Goal: Information Seeking & Learning: Learn about a topic

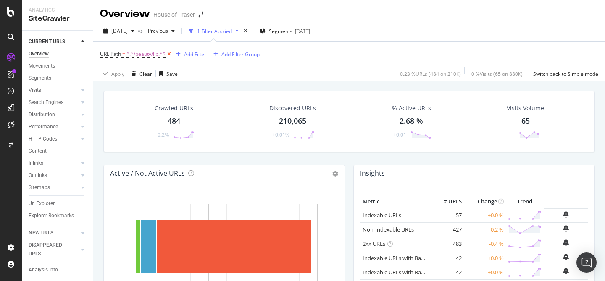
click at [170, 56] on icon at bounding box center [169, 54] width 7 height 8
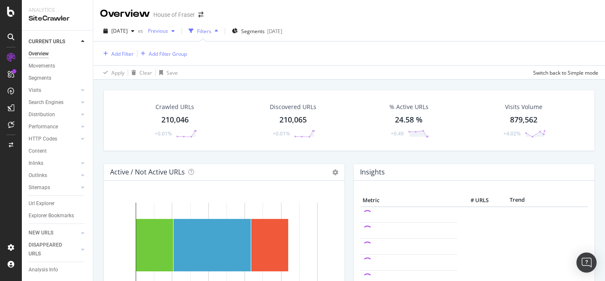
click at [178, 32] on div "button" at bounding box center [173, 31] width 10 height 5
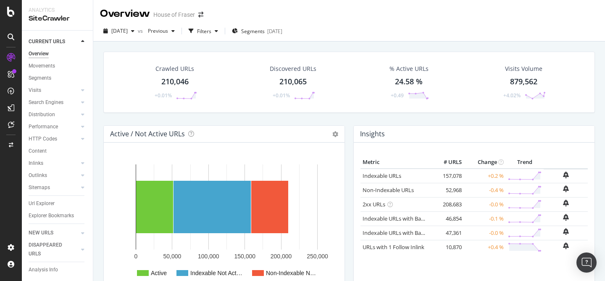
click at [418, 123] on div "Crawled URLs 210,046 +0.01% Discovered URLs 210,065 +0.01% % Active URLs 24.58 …" at bounding box center [349, 89] width 500 height 74
click at [48, 202] on div "Url Explorer" at bounding box center [42, 204] width 26 height 9
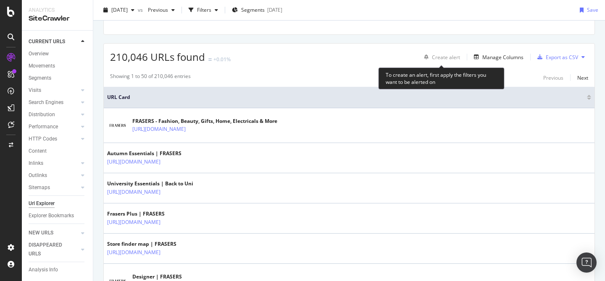
scroll to position [127, 0]
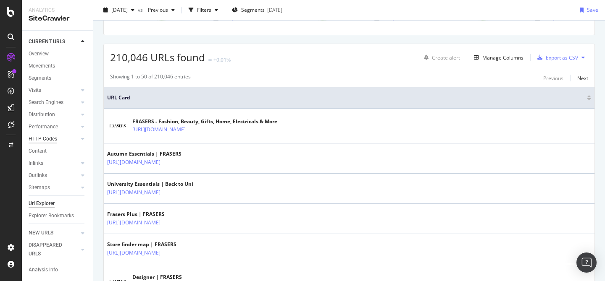
click at [52, 140] on div "HTTP Codes" at bounding box center [43, 139] width 29 height 9
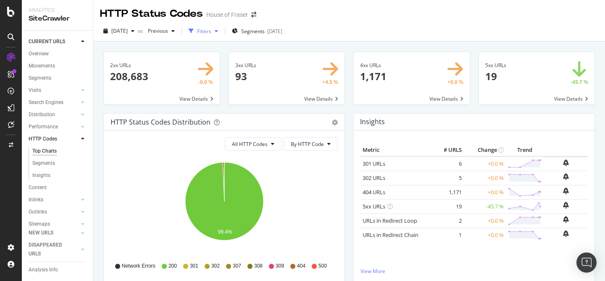
click at [221, 32] on div "button" at bounding box center [216, 31] width 10 height 5
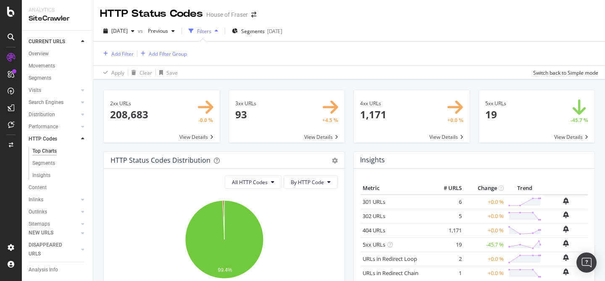
click at [221, 32] on div "button" at bounding box center [216, 31] width 10 height 5
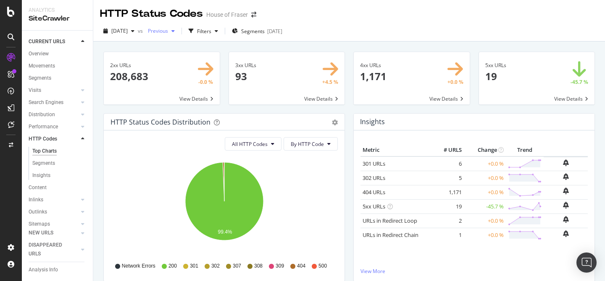
click at [168, 31] on span "Previous" at bounding box center [157, 30] width 24 height 7
click at [386, 21] on div "HTTP Status Codes House of Fraser" at bounding box center [349, 10] width 512 height 21
click at [168, 33] on span "Previous" at bounding box center [157, 30] width 24 height 7
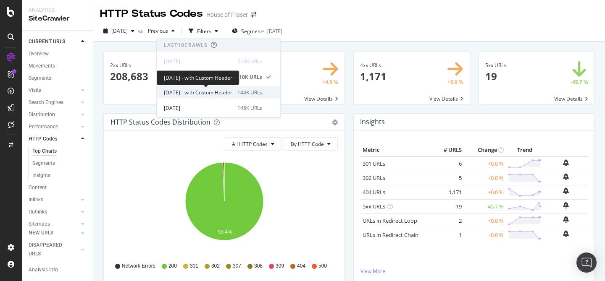
click at [214, 89] on span "2025 Sep. 8th - with Custom Header" at bounding box center [198, 93] width 68 height 8
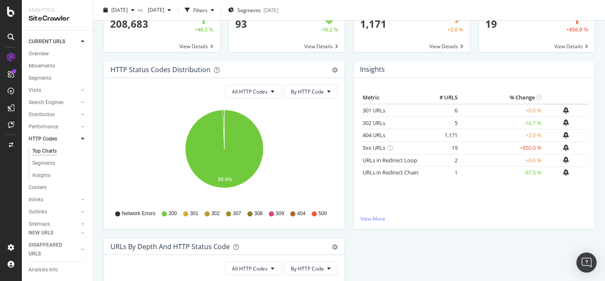
scroll to position [1, 0]
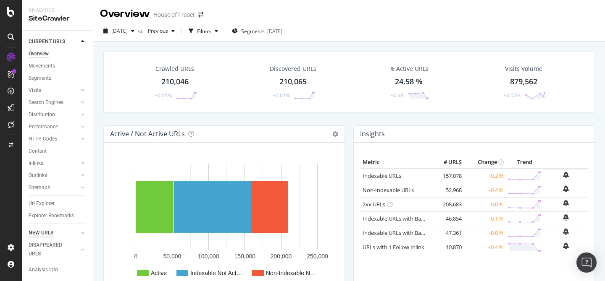
click at [48, 231] on div "NEW URLS" at bounding box center [41, 233] width 25 height 9
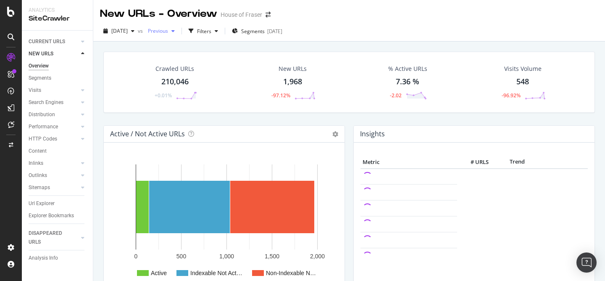
click at [172, 36] on div "Previous" at bounding box center [162, 31] width 34 height 13
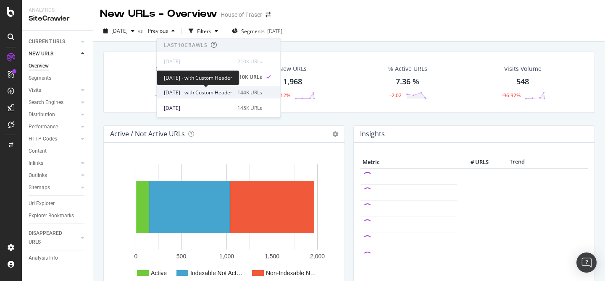
click at [205, 90] on span "2025 Sep. 8th - with Custom Header" at bounding box center [198, 93] width 68 height 8
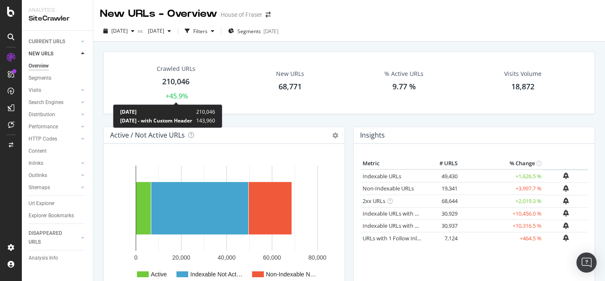
click at [174, 97] on div "+45.9%" at bounding box center [177, 97] width 23 height 10
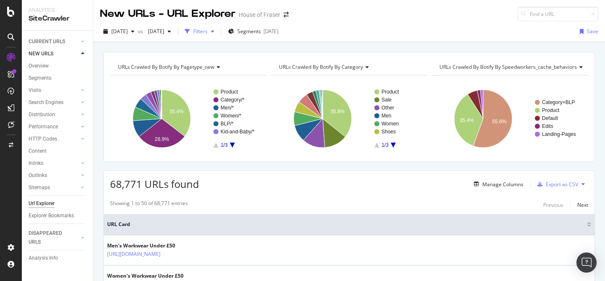
click at [208, 30] on div "Filters" at bounding box center [200, 31] width 14 height 7
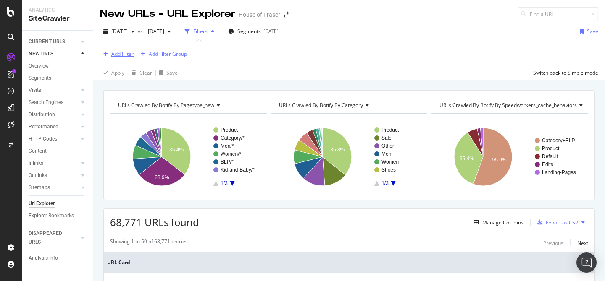
click at [127, 55] on div "Add Filter" at bounding box center [122, 53] width 22 height 7
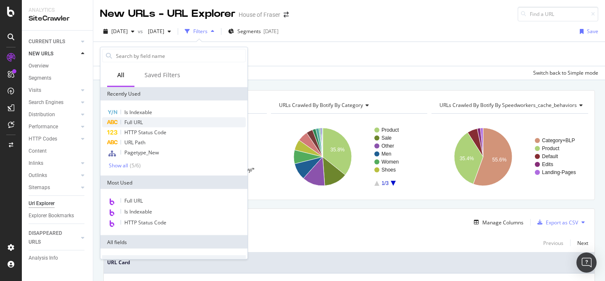
click at [139, 119] on span "Full URL" at bounding box center [133, 122] width 18 height 7
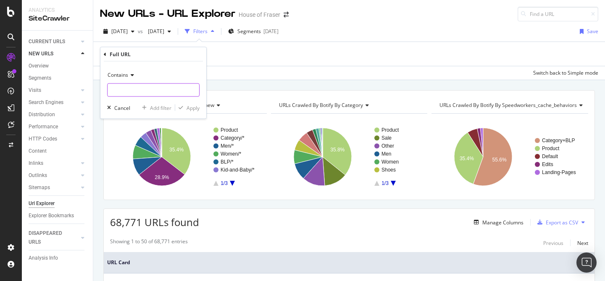
click at [137, 92] on input "text" at bounding box center [154, 90] width 92 height 13
type input "dcp"
click at [191, 107] on div "Apply" at bounding box center [193, 107] width 13 height 7
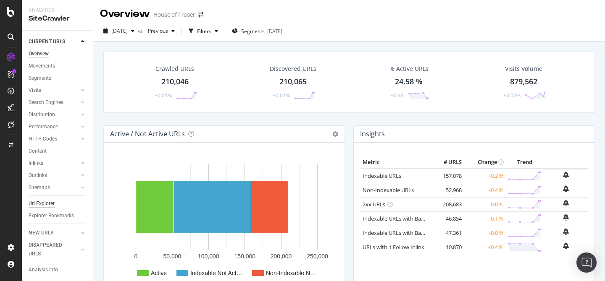
click at [47, 204] on div "Url Explorer" at bounding box center [42, 204] width 26 height 9
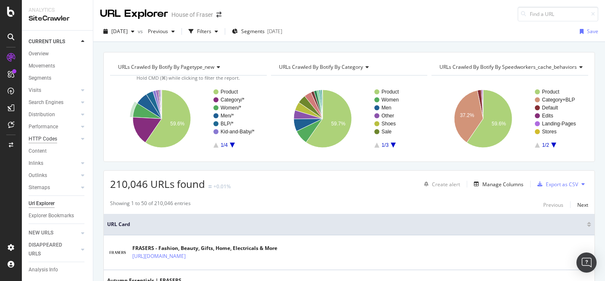
click at [51, 136] on div "HTTP Codes" at bounding box center [43, 139] width 29 height 9
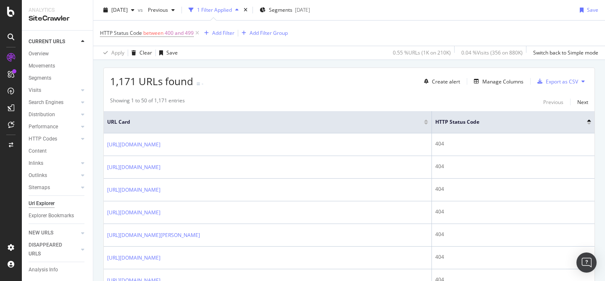
scroll to position [47, 0]
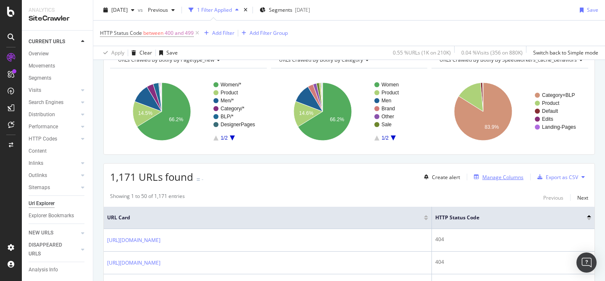
click at [510, 175] on div "Manage Columns" at bounding box center [502, 177] width 41 height 7
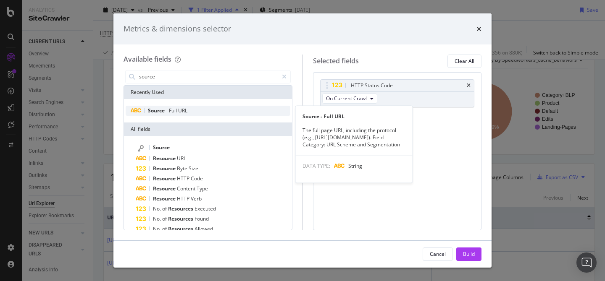
type input "source"
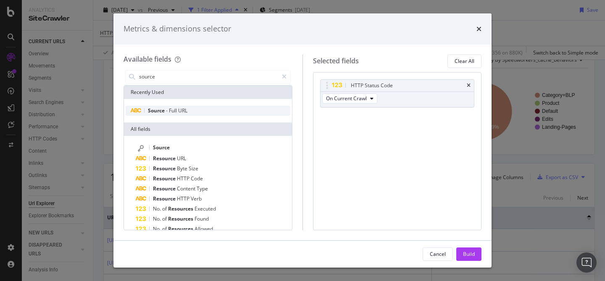
click at [186, 110] on span "URL" at bounding box center [182, 110] width 9 height 7
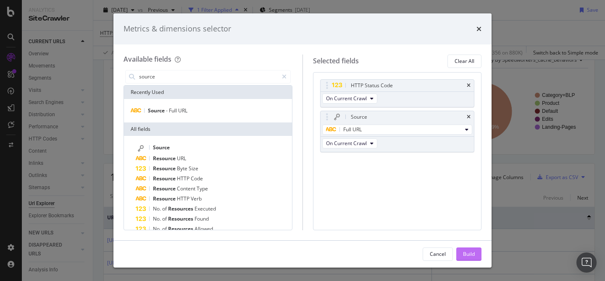
click at [475, 257] on button "Build" at bounding box center [468, 254] width 25 height 13
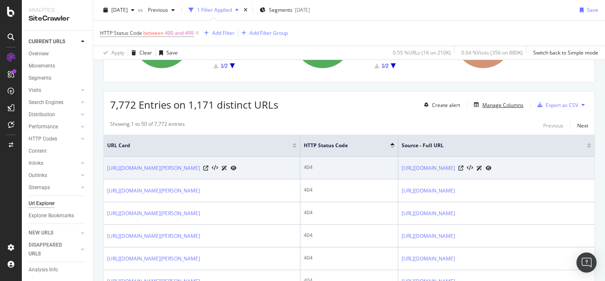
scroll to position [120, 0]
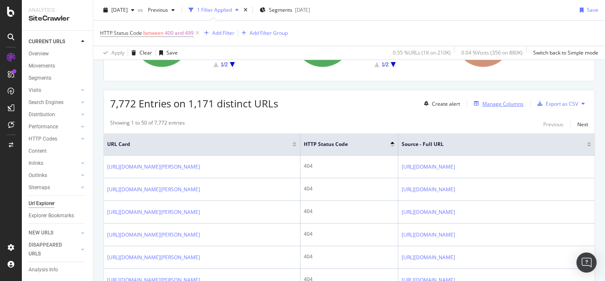
click at [510, 104] on div "Manage Columns" at bounding box center [502, 103] width 41 height 7
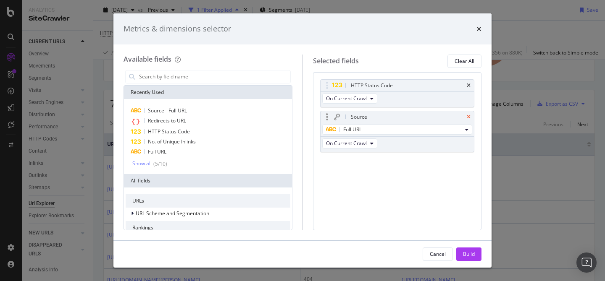
click at [470, 118] on icon "times" at bounding box center [469, 117] width 4 height 5
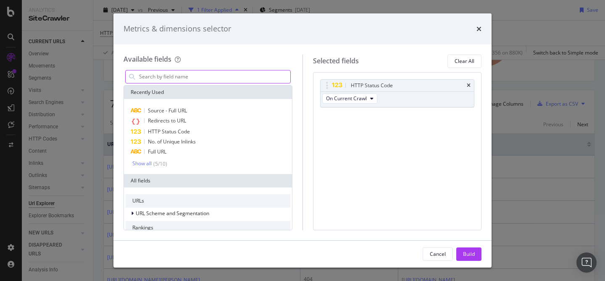
click at [155, 80] on input "modal" at bounding box center [214, 77] width 152 height 13
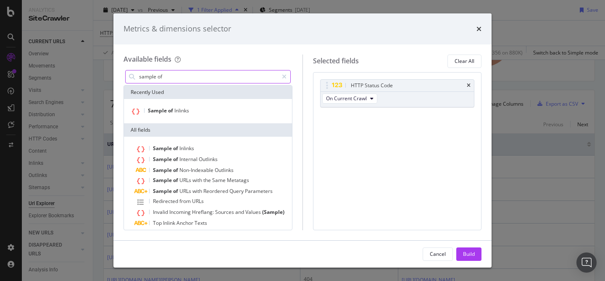
type input "sample of"
click at [166, 103] on div "Sample of Inlinks" at bounding box center [208, 111] width 168 height 24
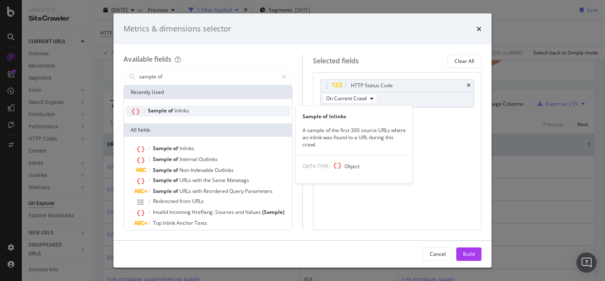
click at [160, 112] on span "Sample" at bounding box center [158, 110] width 20 height 7
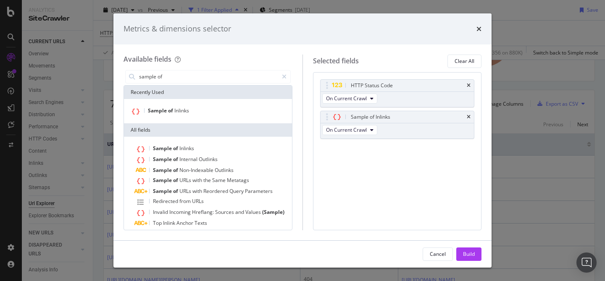
click at [462, 266] on div "Cancel Build" at bounding box center [302, 254] width 378 height 27
click at [462, 254] on button "Build" at bounding box center [468, 254] width 25 height 13
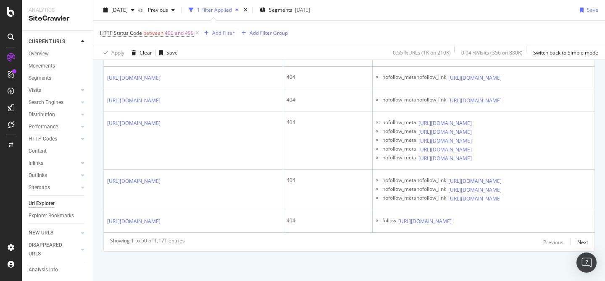
scroll to position [3087, 0]
click at [222, 33] on div "Add Filter" at bounding box center [223, 32] width 22 height 7
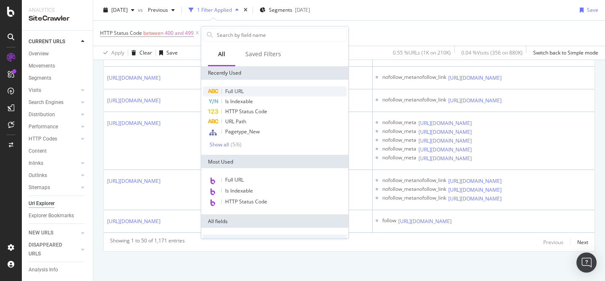
click at [236, 92] on span "Full URL" at bounding box center [234, 91] width 18 height 7
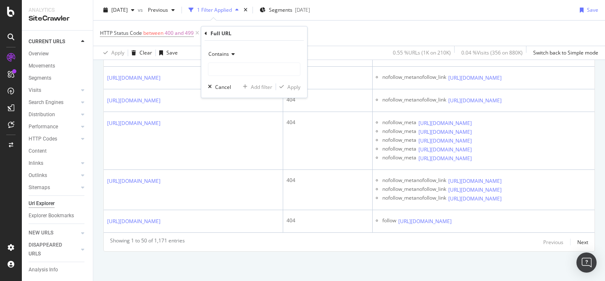
click at [226, 53] on span "Contains" at bounding box center [218, 53] width 21 height 7
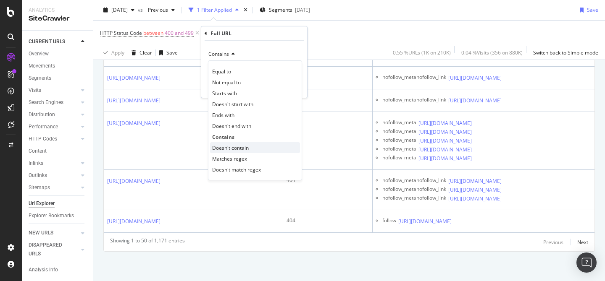
click at [237, 148] on span "Doesn't contain" at bounding box center [230, 148] width 37 height 7
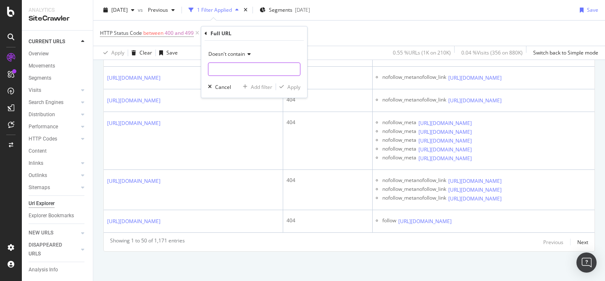
click at [244, 71] on input "text" at bounding box center [254, 69] width 92 height 13
type input "/"
type input "men/coats-and-jackets/"
click at [297, 85] on div "Apply" at bounding box center [293, 87] width 13 height 7
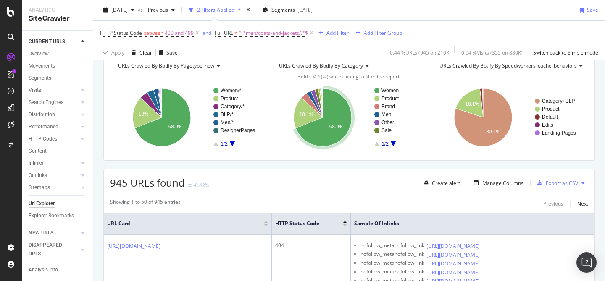
scroll to position [36, 0]
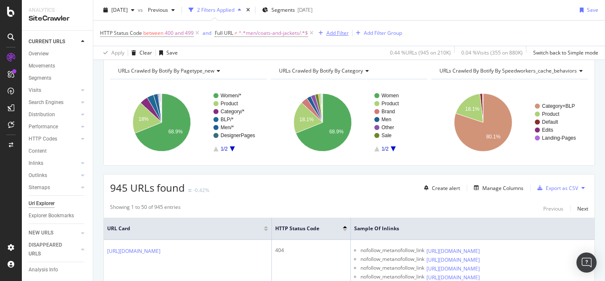
click at [338, 35] on div "Add Filter" at bounding box center [337, 32] width 22 height 7
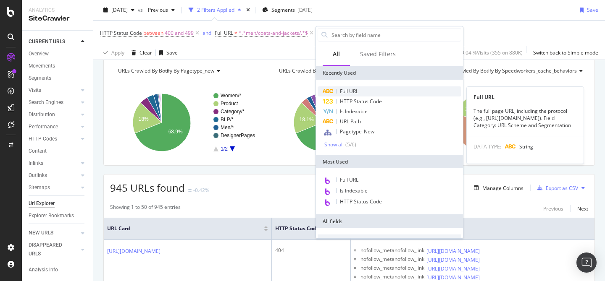
click at [359, 89] on div "Full URL" at bounding box center [390, 92] width 144 height 10
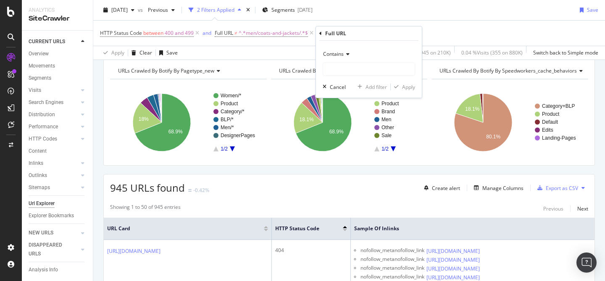
click at [334, 52] on span "Contains" at bounding box center [333, 53] width 21 height 7
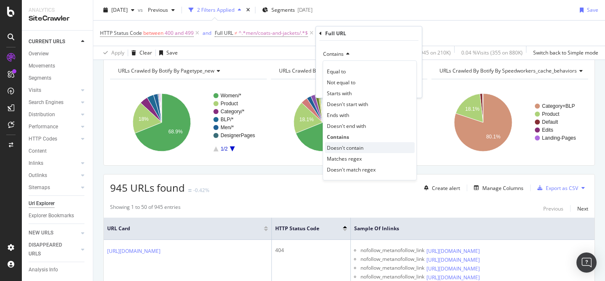
click at [346, 150] on span "Doesn't contain" at bounding box center [345, 148] width 37 height 7
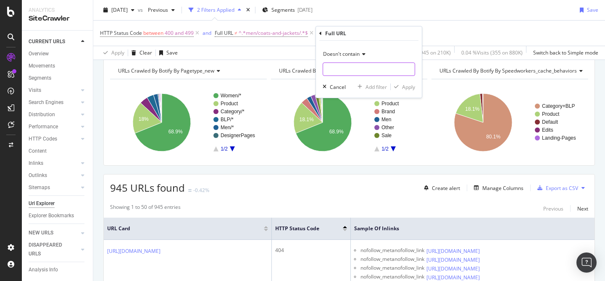
click at [340, 71] on input "text" at bounding box center [369, 69] width 92 height 13
type input "women/skirts"
click at [410, 89] on div "Apply" at bounding box center [408, 87] width 13 height 7
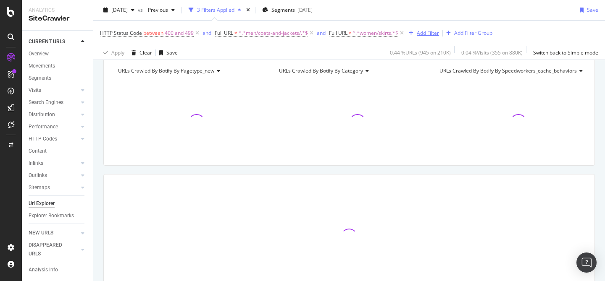
click at [424, 32] on div "Add Filter" at bounding box center [428, 32] width 22 height 7
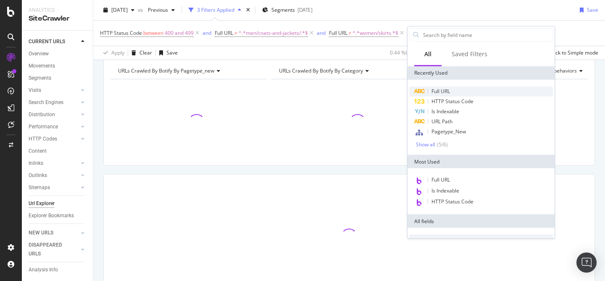
click at [450, 94] on span "Full URL" at bounding box center [440, 91] width 18 height 7
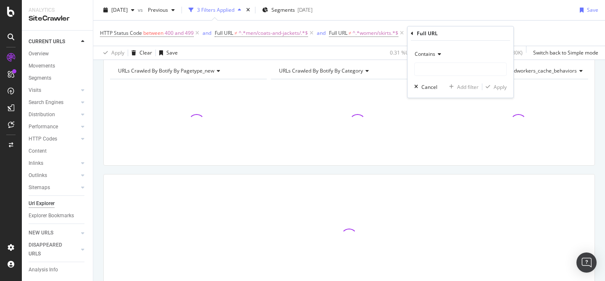
click at [432, 55] on span "Contains" at bounding box center [425, 53] width 21 height 7
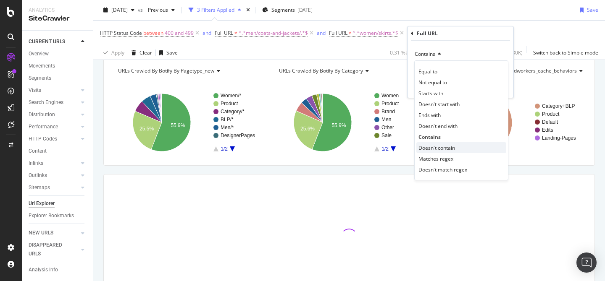
click at [444, 147] on span "Doesn't contain" at bounding box center [436, 148] width 37 height 7
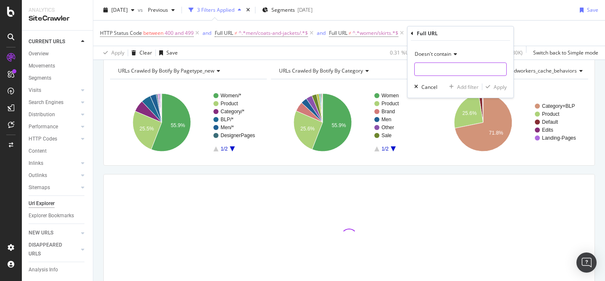
click at [441, 73] on input "text" at bounding box center [461, 69] width 92 height 13
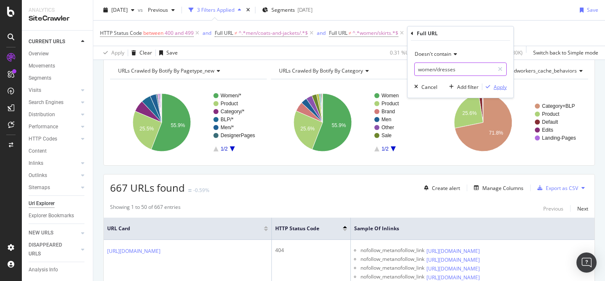
type input "women/dresses"
click at [497, 90] on div "Apply" at bounding box center [500, 87] width 13 height 7
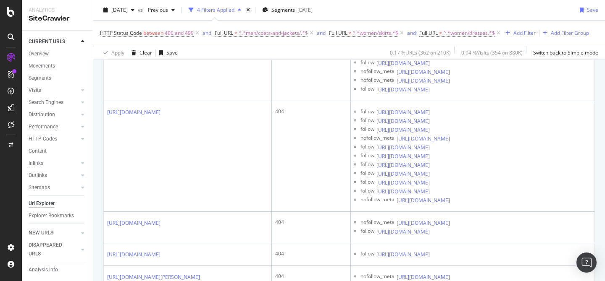
scroll to position [1567, 0]
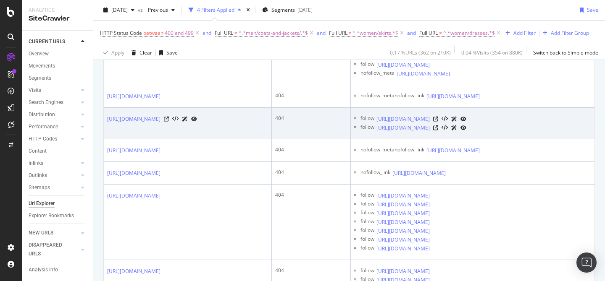
scroll to position [0, 0]
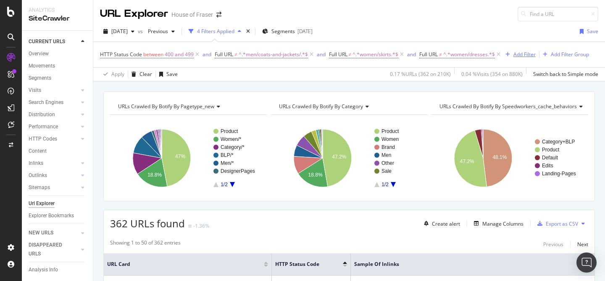
click at [527, 56] on div "Add Filter" at bounding box center [524, 54] width 22 height 7
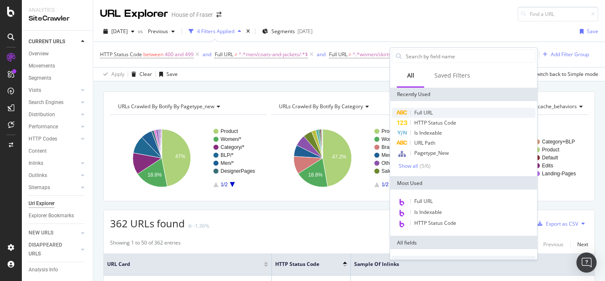
click at [433, 115] on div "Full URL" at bounding box center [464, 113] width 144 height 10
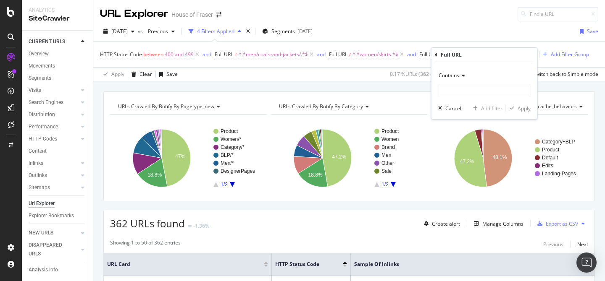
click at [457, 76] on span "Contains" at bounding box center [449, 75] width 21 height 7
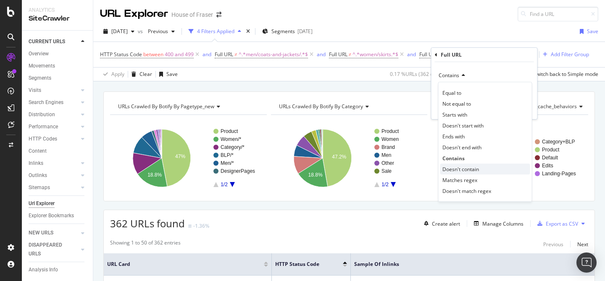
click at [461, 168] on span "Doesn't contain" at bounding box center [460, 169] width 37 height 7
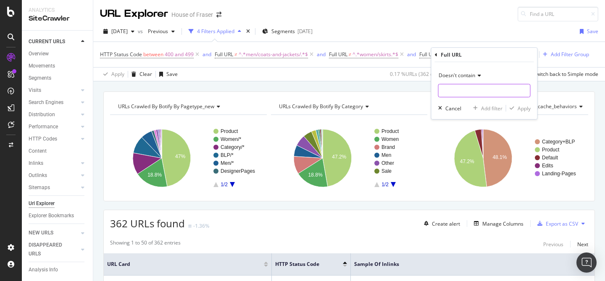
click at [455, 89] on input "text" at bounding box center [485, 90] width 92 height 13
type input "/"
type input "men/tops"
click at [521, 105] on div "Apply" at bounding box center [524, 108] width 13 height 7
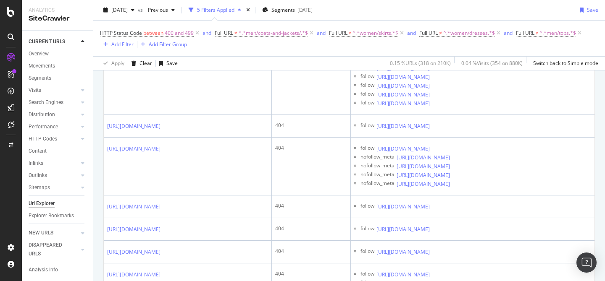
scroll to position [2704, 0]
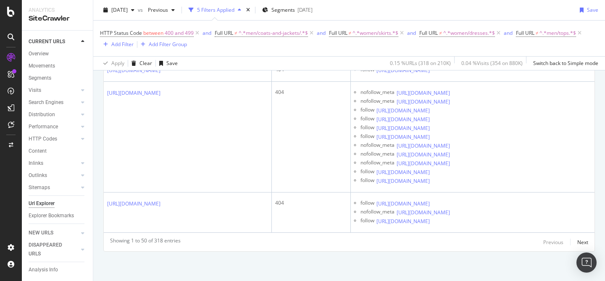
scroll to position [3405, 0]
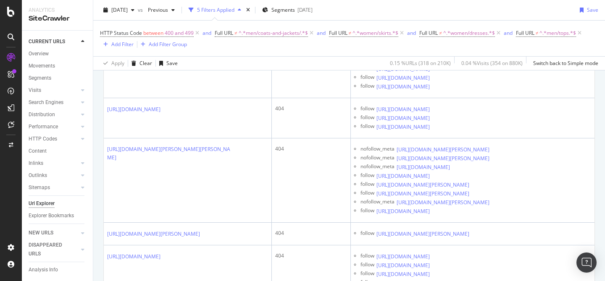
scroll to position [896, 0]
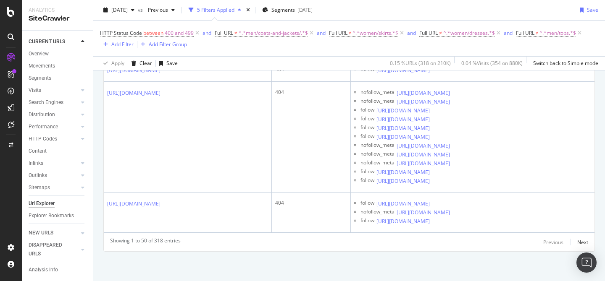
scroll to position [3844, 0]
click at [438, 50] on icon at bounding box center [435, 47] width 5 height 5
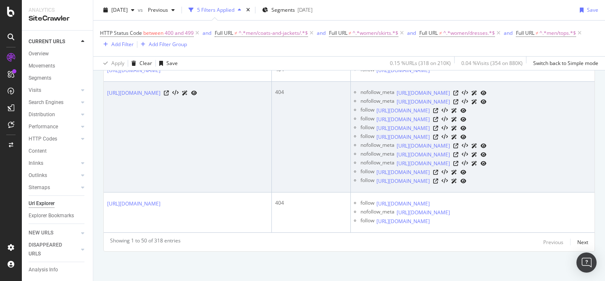
scroll to position [3974, 0]
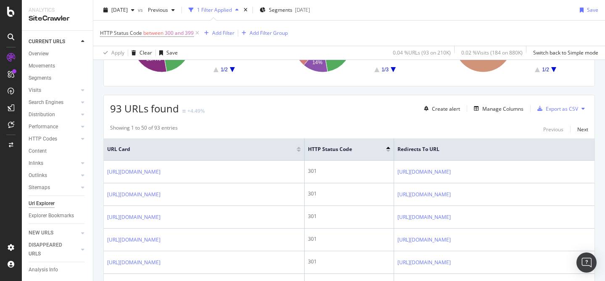
scroll to position [115, 0]
click at [492, 105] on div "Manage Columns" at bounding box center [502, 108] width 41 height 7
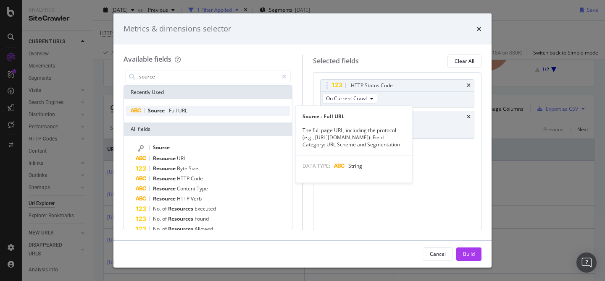
type input "source"
click at [190, 107] on div "Source - Full URL" at bounding box center [208, 111] width 165 height 10
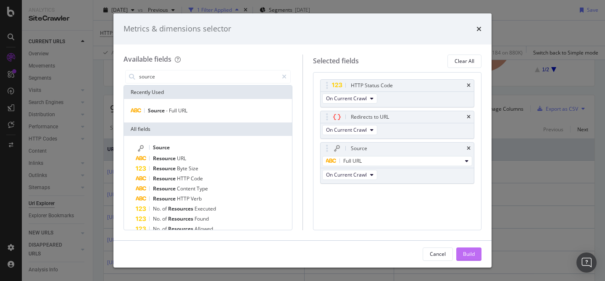
click at [465, 254] on div "Build" at bounding box center [469, 254] width 12 height 7
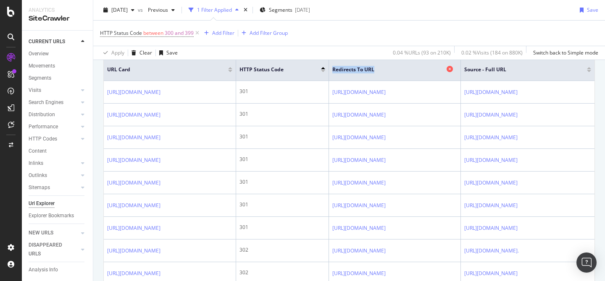
drag, startPoint x: 590, startPoint y: 64, endPoint x: 490, endPoint y: 66, distance: 100.0
click at [461, 66] on th "Redirects to URL" at bounding box center [395, 70] width 132 height 22
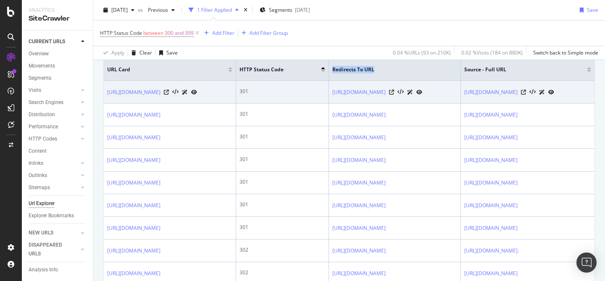
scroll to position [0, 87]
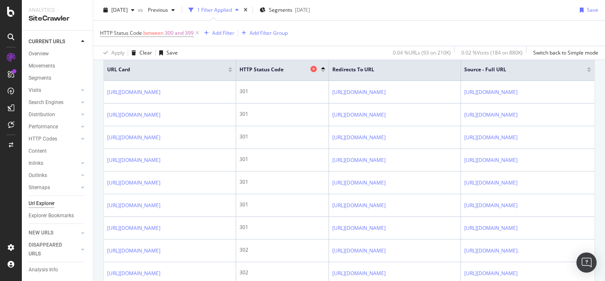
click at [310, 70] on icon at bounding box center [313, 69] width 6 height 6
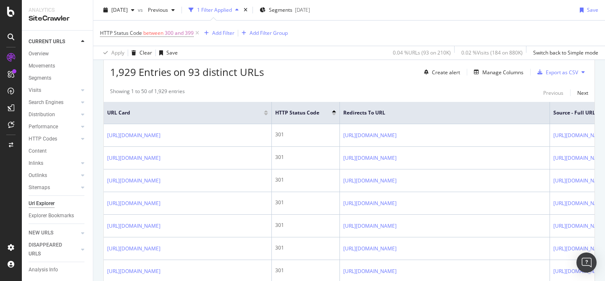
scroll to position [150, 0]
